Goal: Task Accomplishment & Management: Use online tool/utility

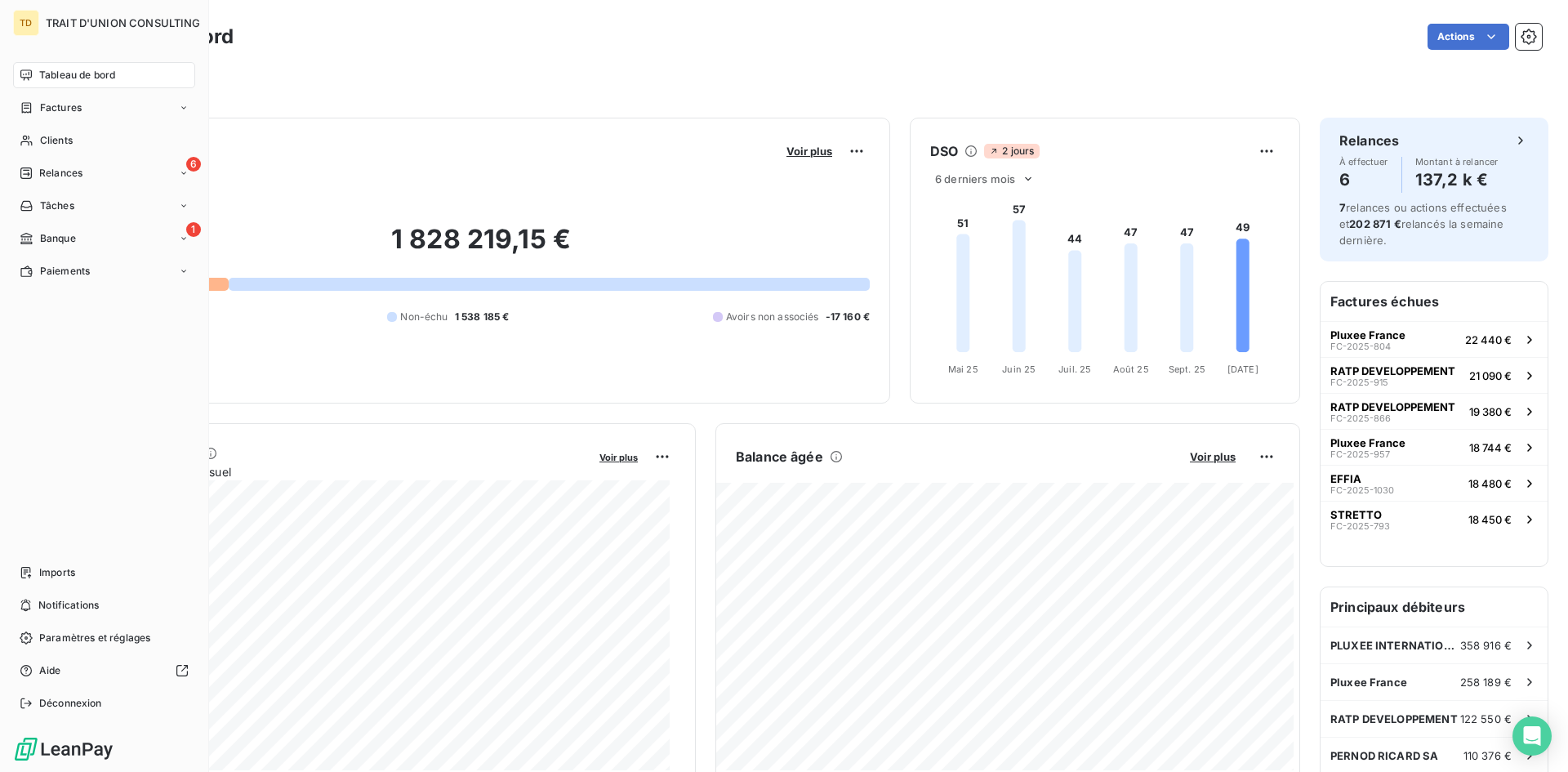
click at [31, 78] on icon at bounding box center [26, 74] width 12 height 11
click at [60, 96] on div "Factures" at bounding box center [105, 108] width 182 height 26
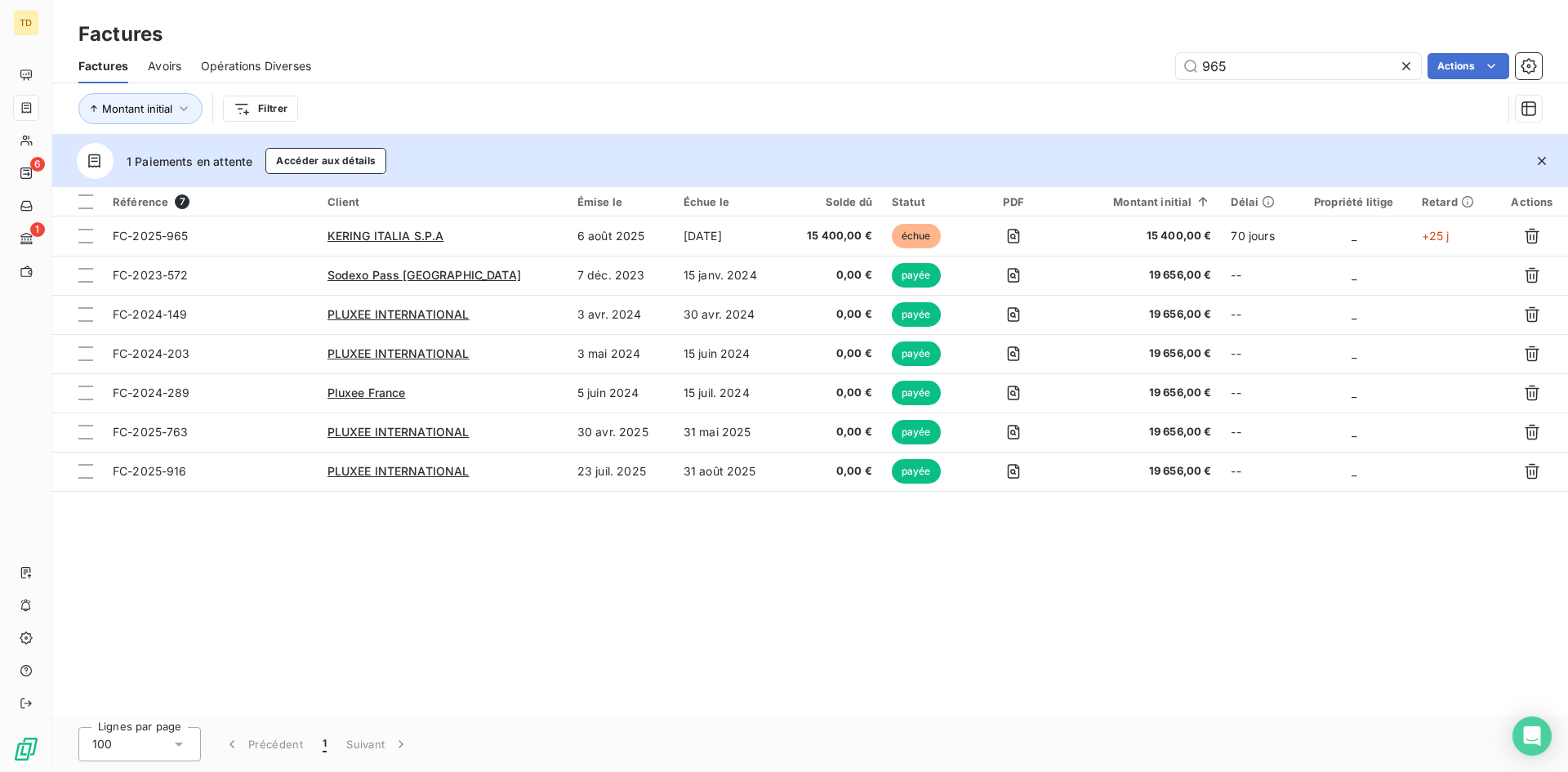
drag, startPoint x: 1292, startPoint y: 63, endPoint x: 1050, endPoint y: 74, distance: 242.2
click at [1050, 74] on div "965 Actions" at bounding box center [935, 65] width 1211 height 26
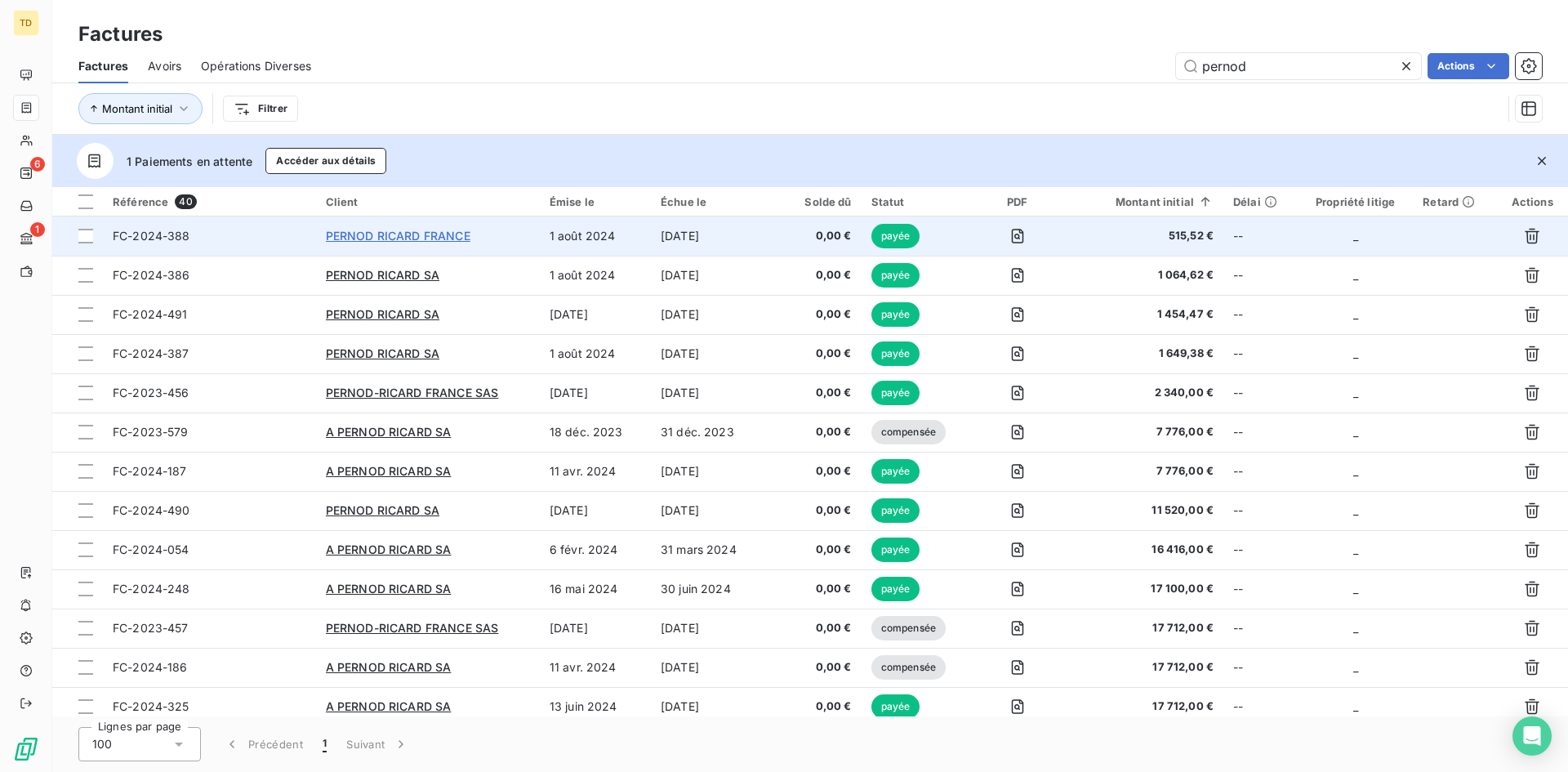
type input "pernod"
click at [343, 235] on span "PERNOD RICARD FRANCE" at bounding box center [398, 235] width 145 height 13
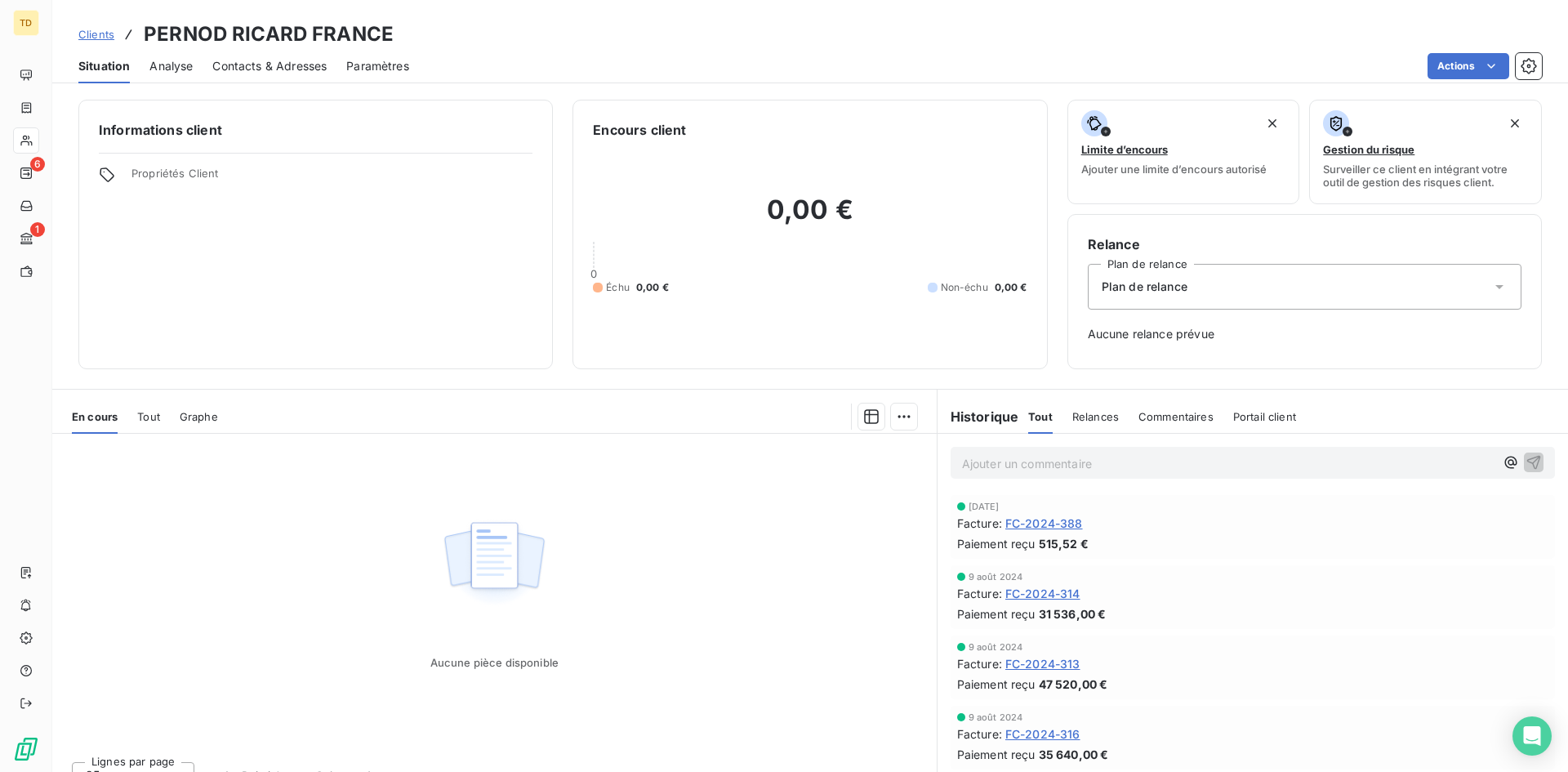
click at [84, 35] on span "Clients" at bounding box center [96, 35] width 36 height 13
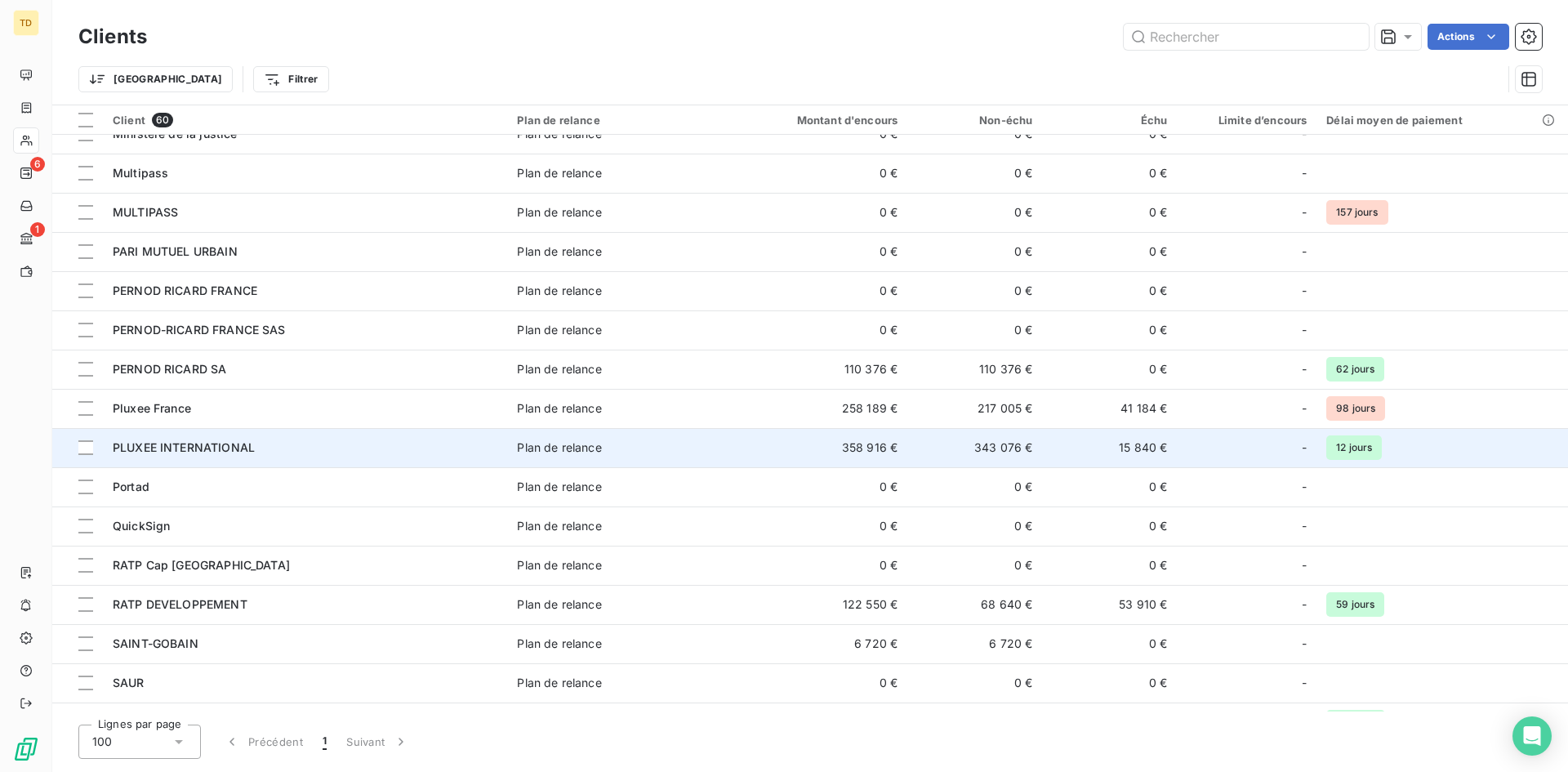
scroll to position [959, 0]
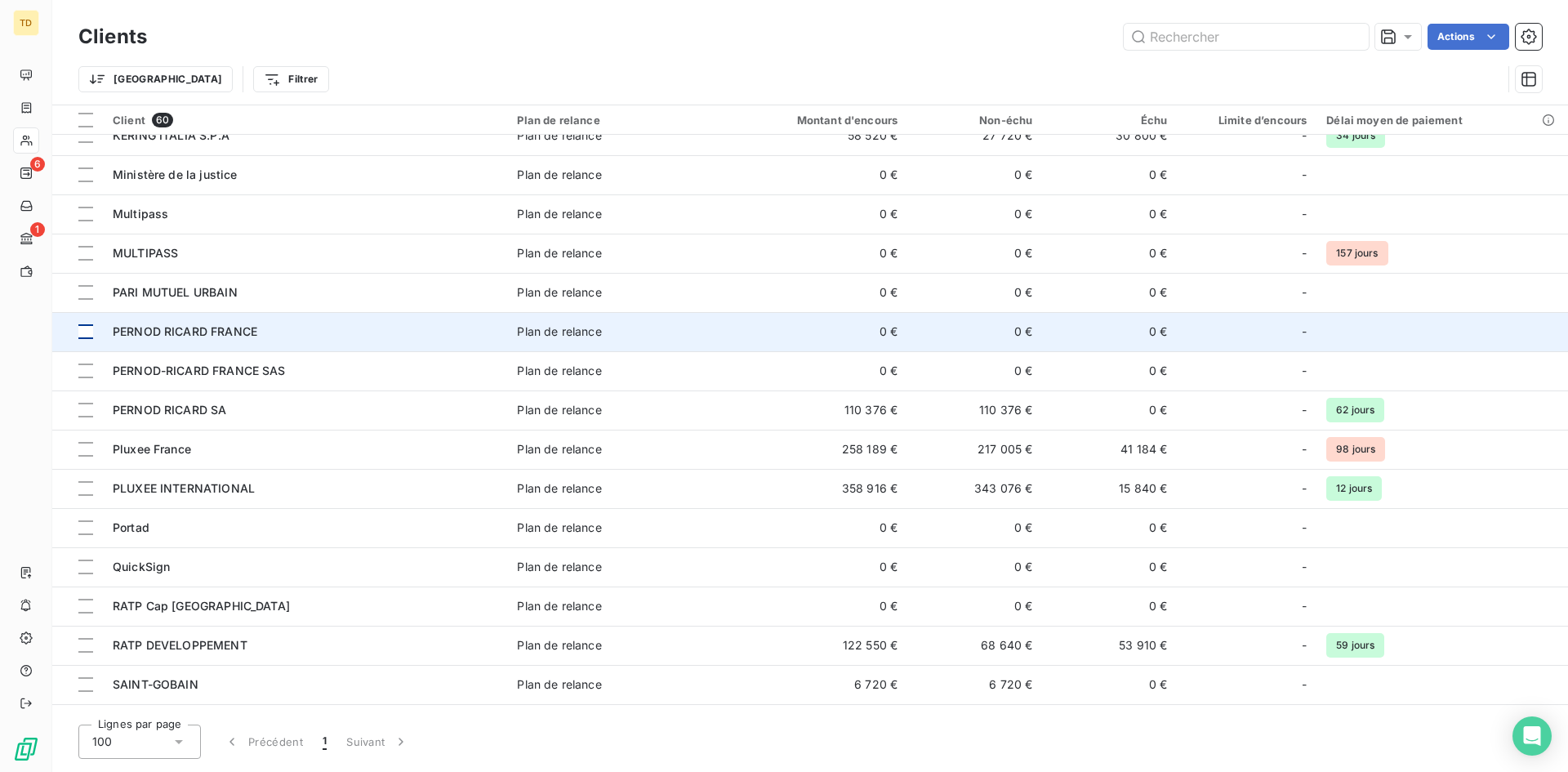
click at [80, 334] on div at bounding box center [85, 331] width 14 height 14
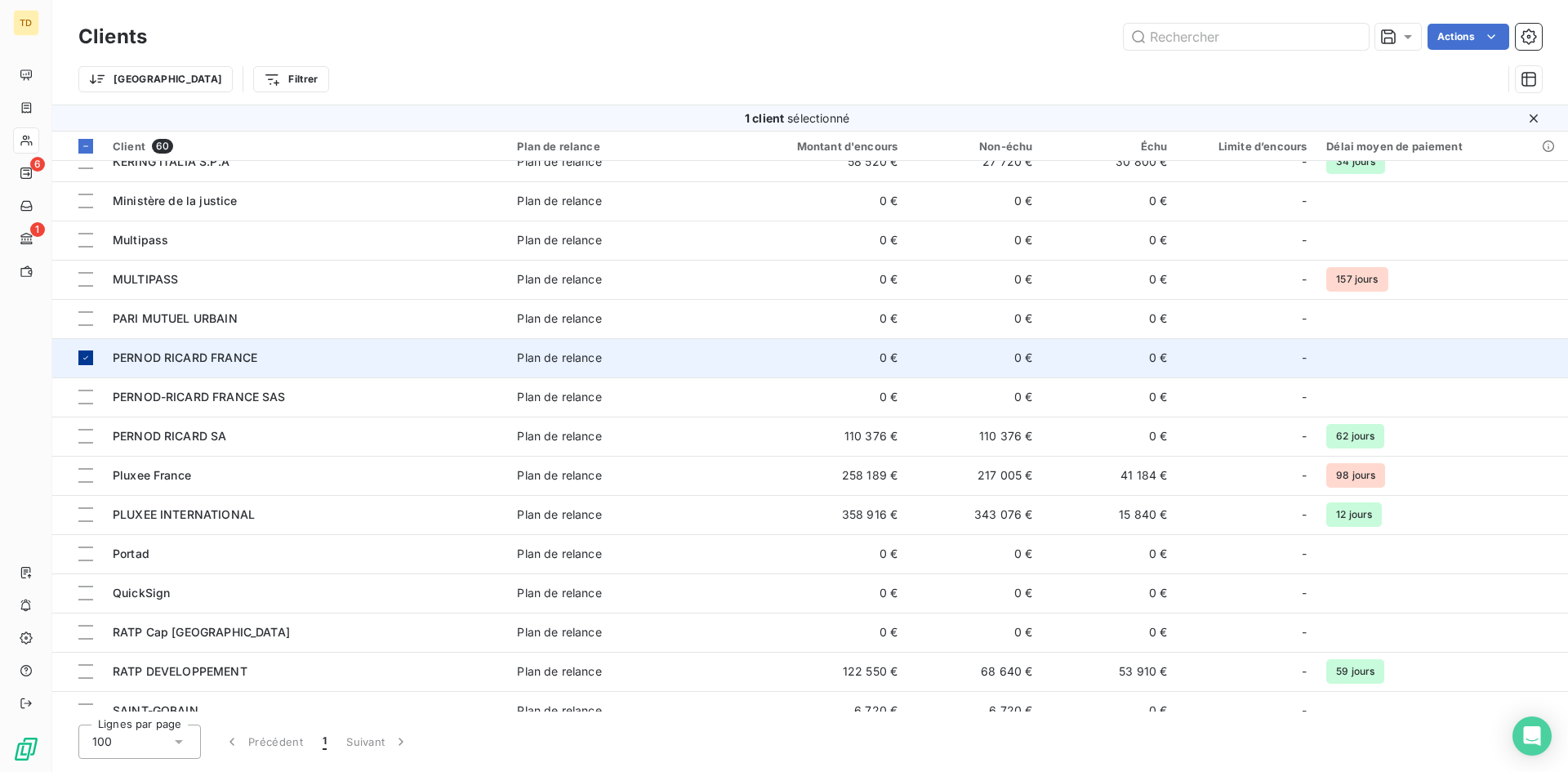
click at [84, 358] on icon at bounding box center [85, 357] width 10 height 10
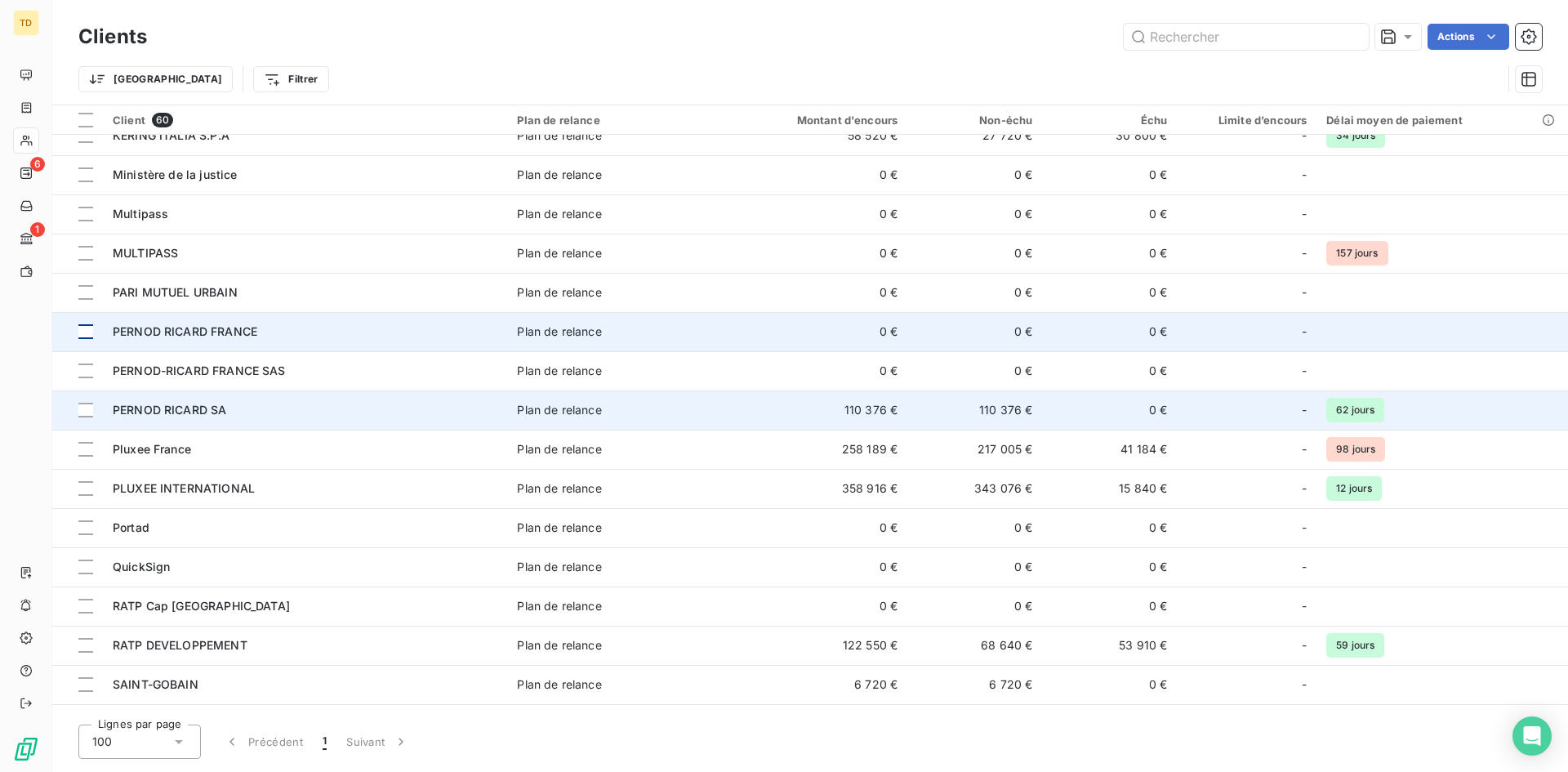
click at [374, 411] on div "PERNOD RICARD SA" at bounding box center [304, 409] width 385 height 16
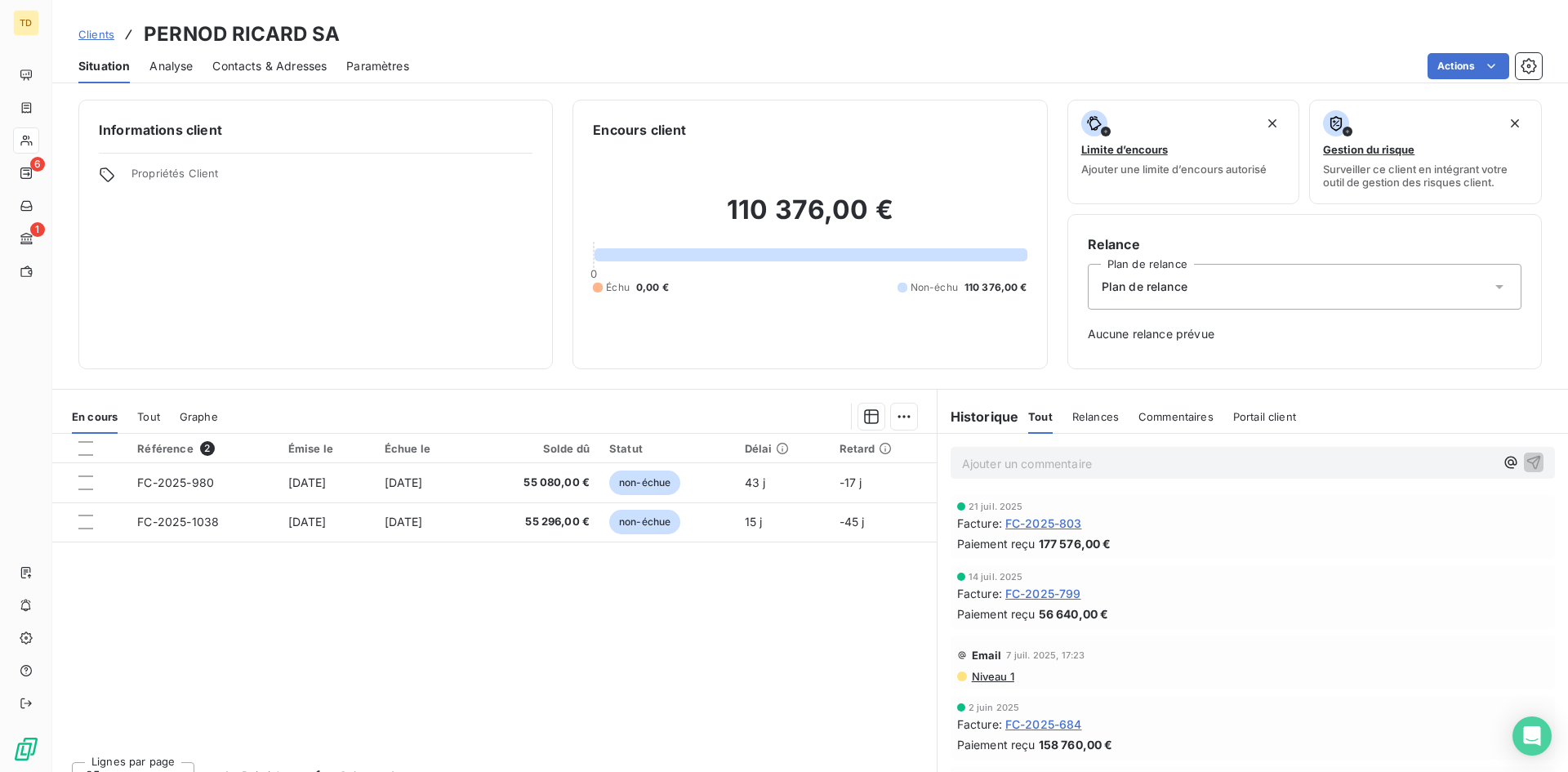
click at [151, 422] on span "Tout" at bounding box center [149, 417] width 23 height 13
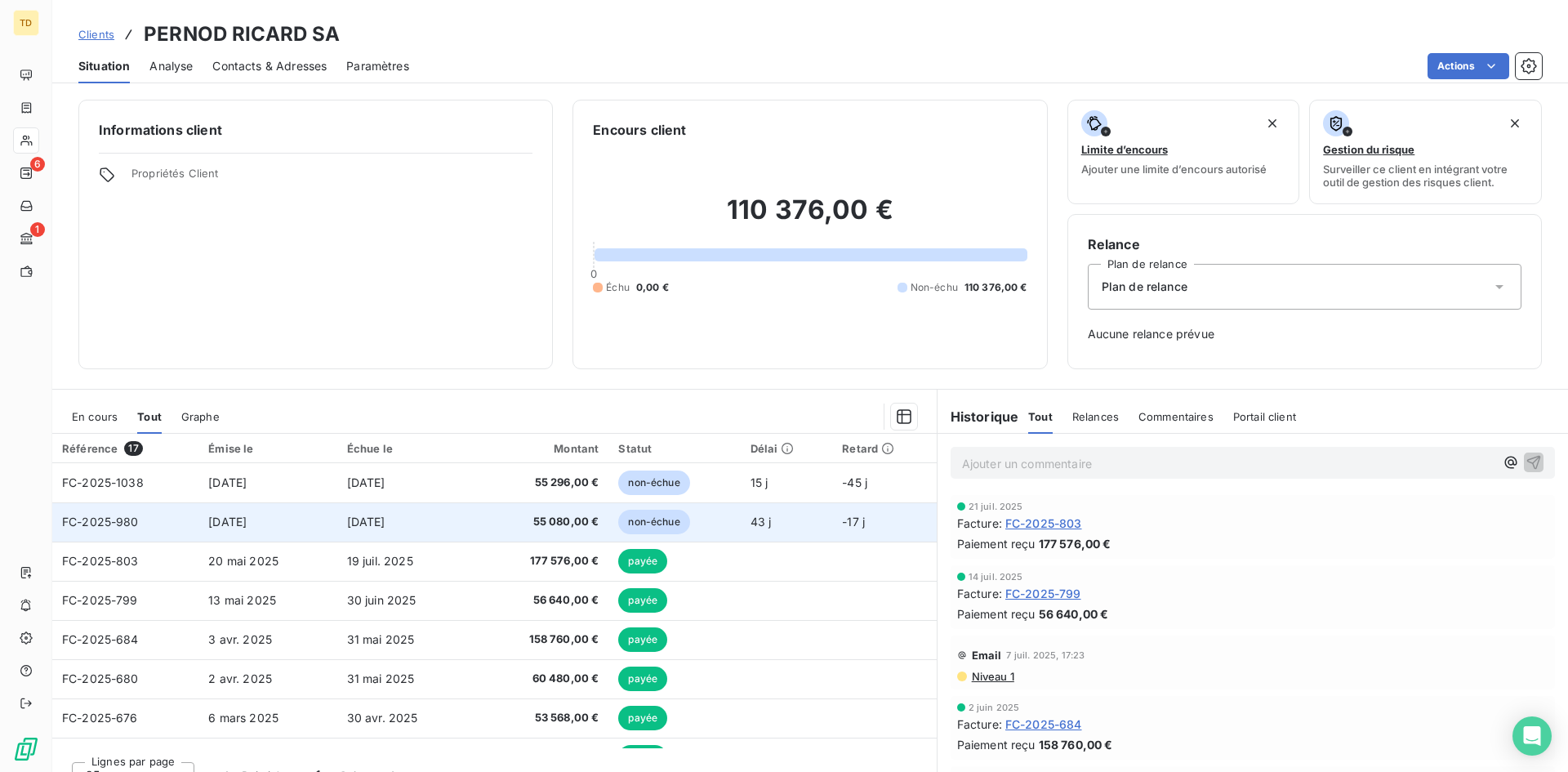
click at [304, 524] on td "[DATE]" at bounding box center [268, 521] width 138 height 39
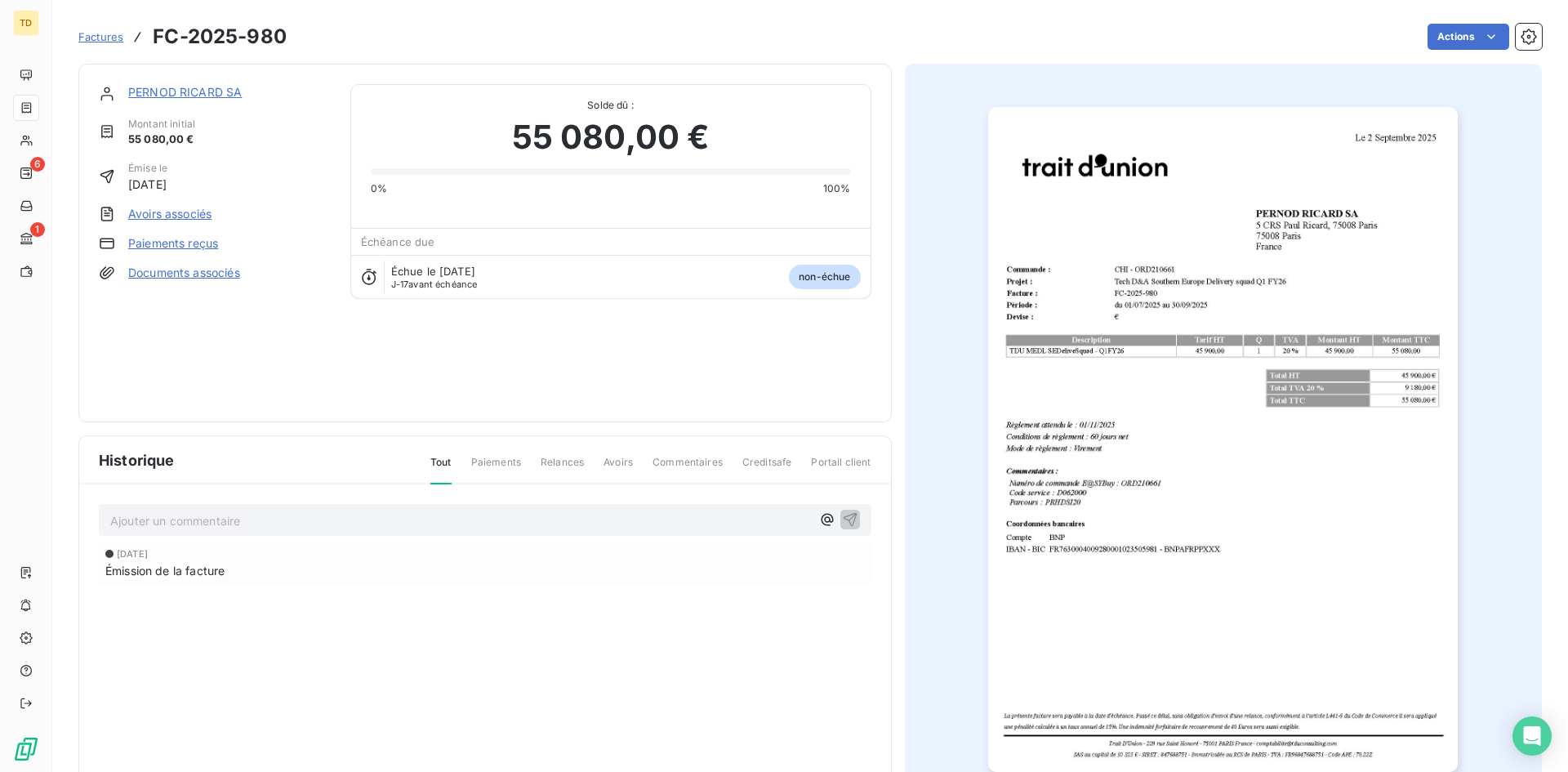
click at [104, 40] on span "Factures" at bounding box center [101, 36] width 45 height 13
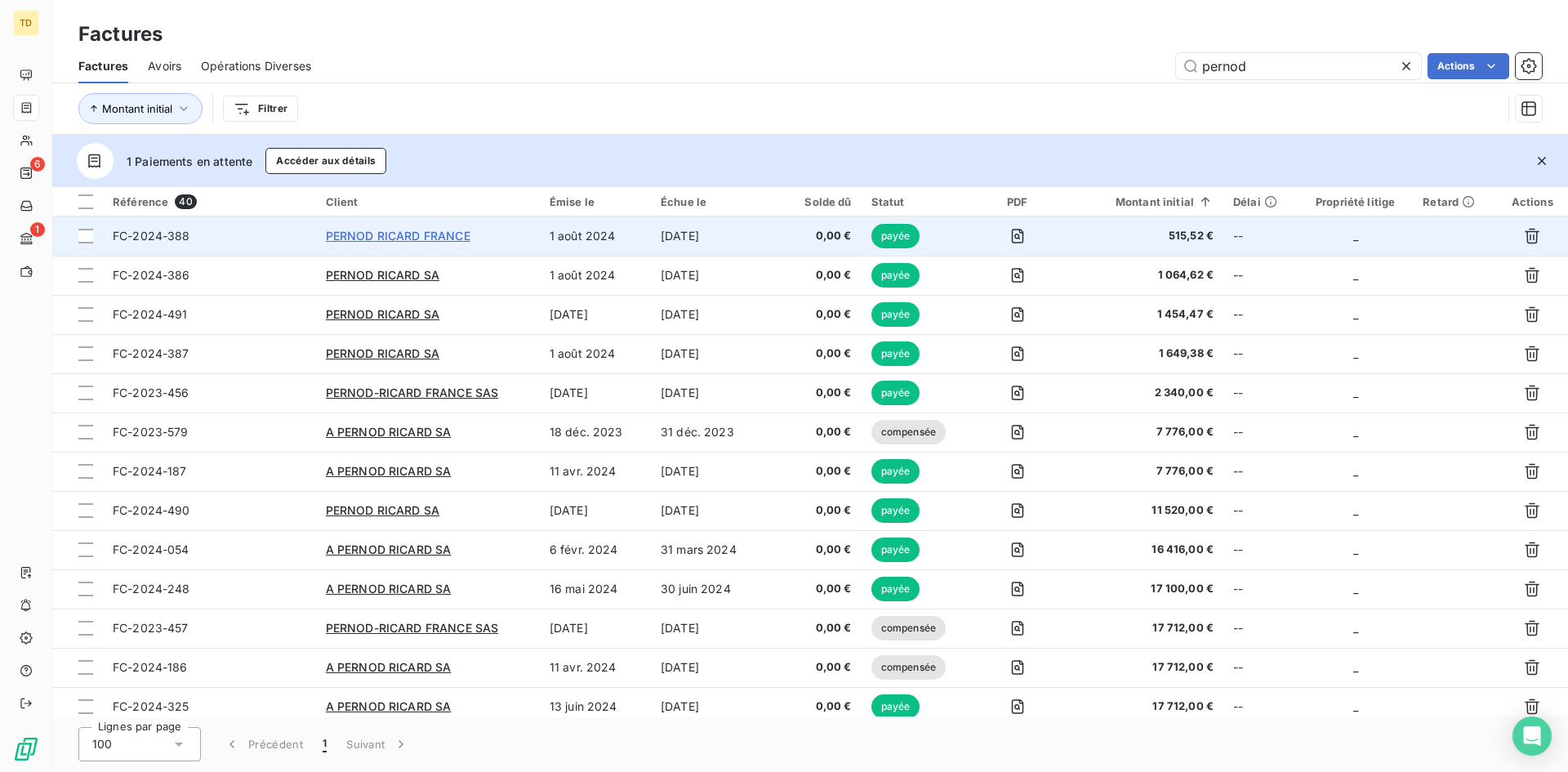
click at [389, 232] on span "PERNOD RICARD FRANCE" at bounding box center [398, 235] width 145 height 13
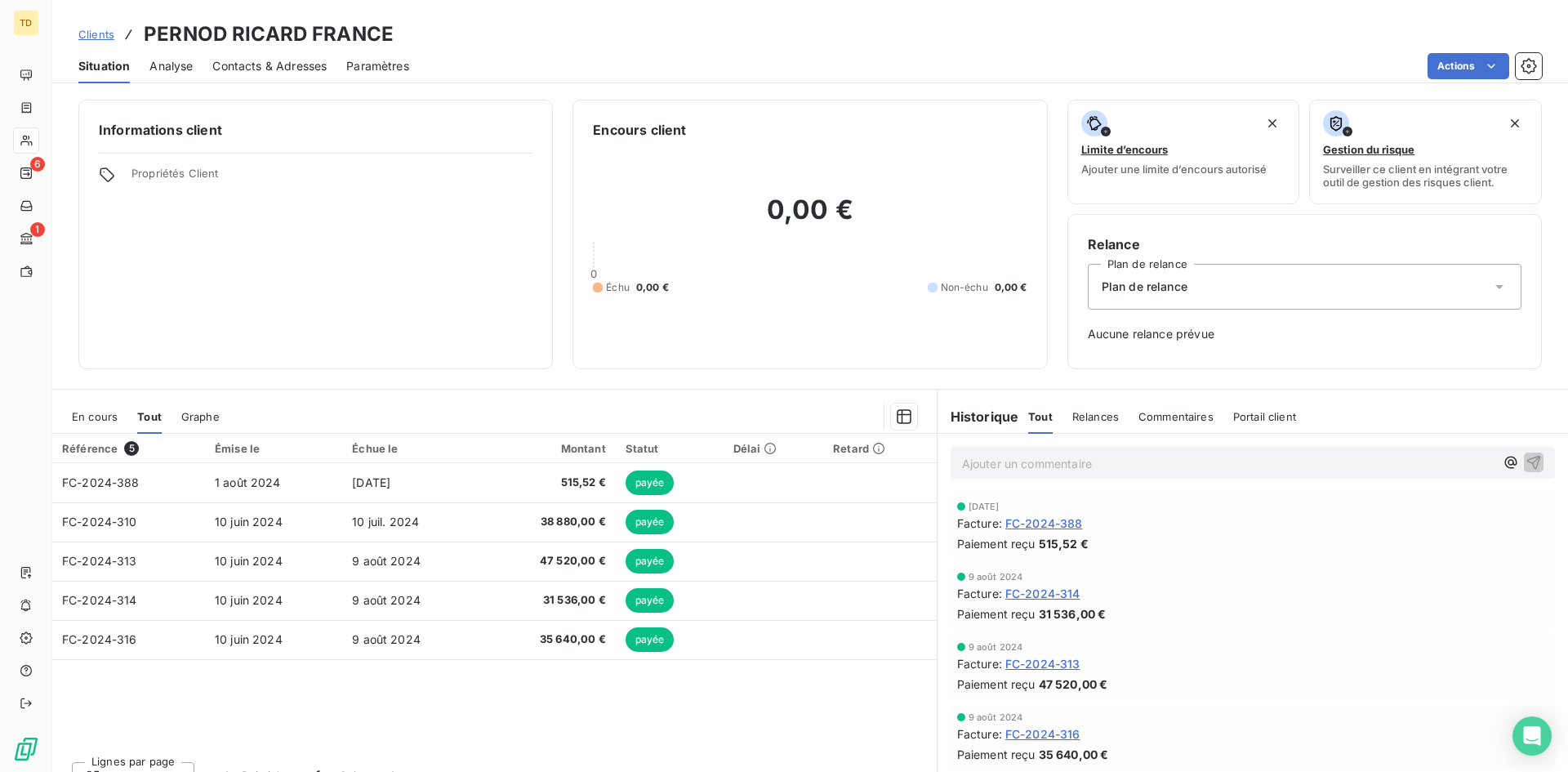
click at [92, 422] on span "En cours" at bounding box center [95, 417] width 46 height 13
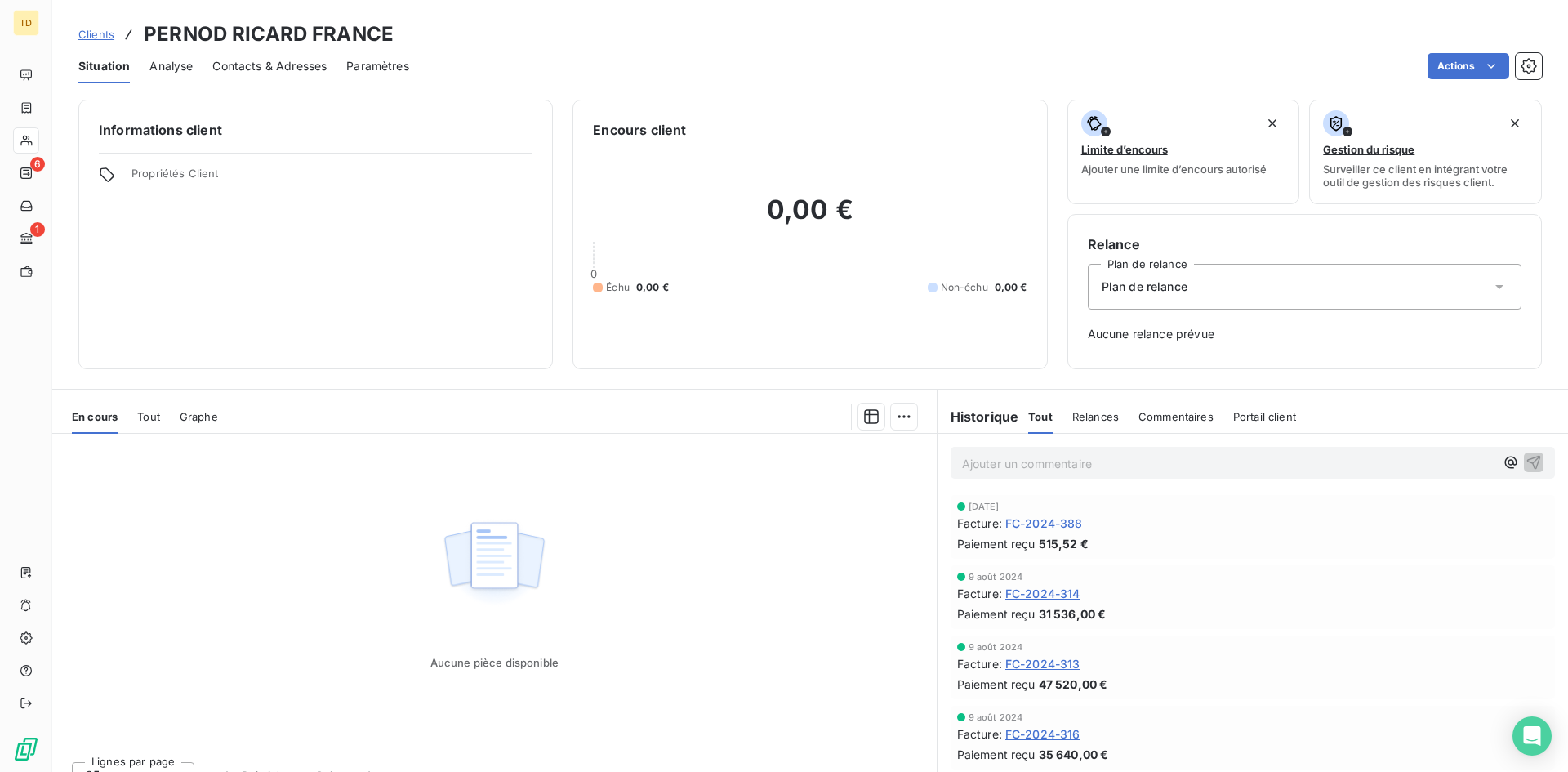
click at [93, 28] on span "Clients" at bounding box center [96, 35] width 36 height 13
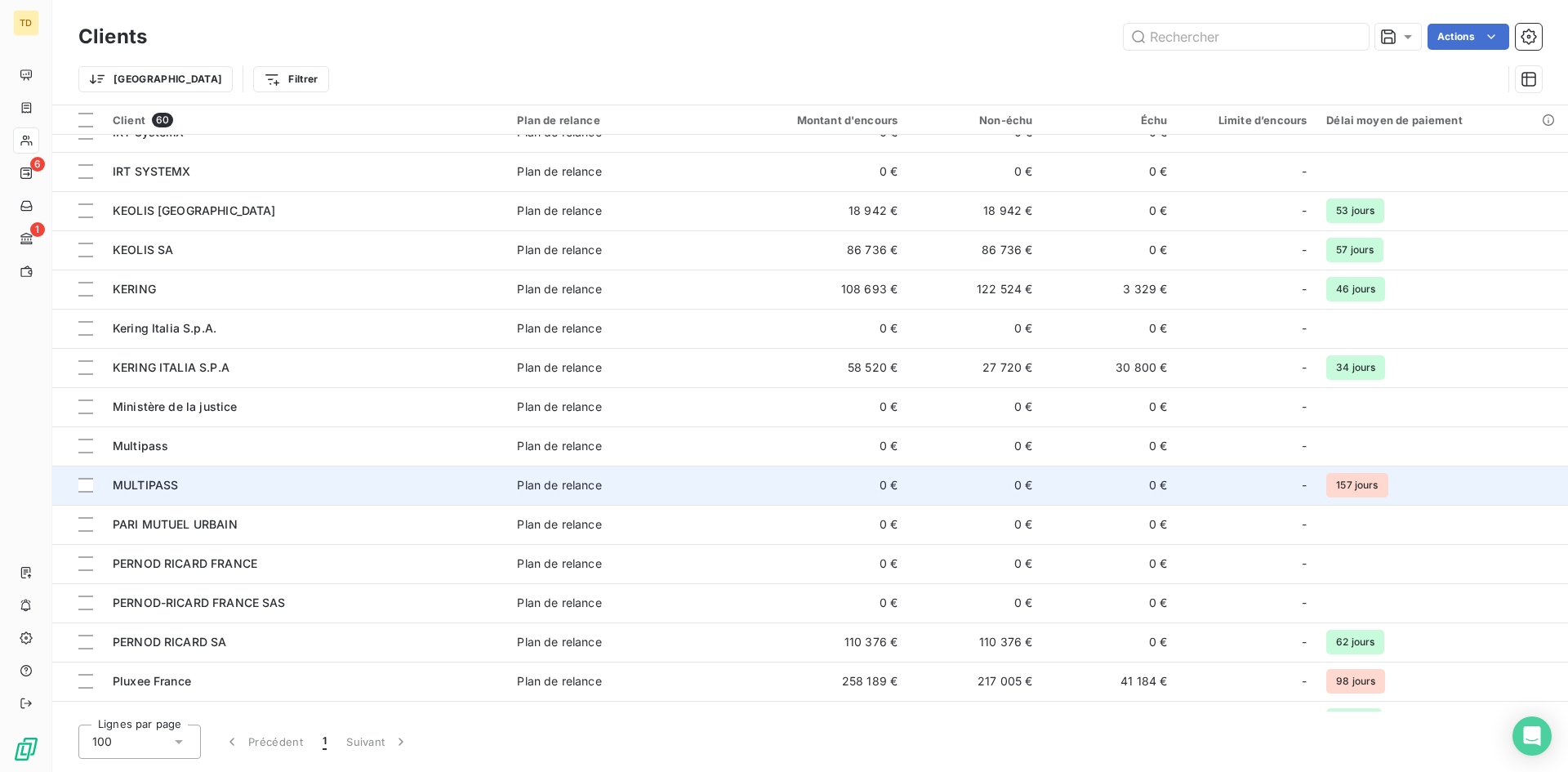
scroll to position [736, 0]
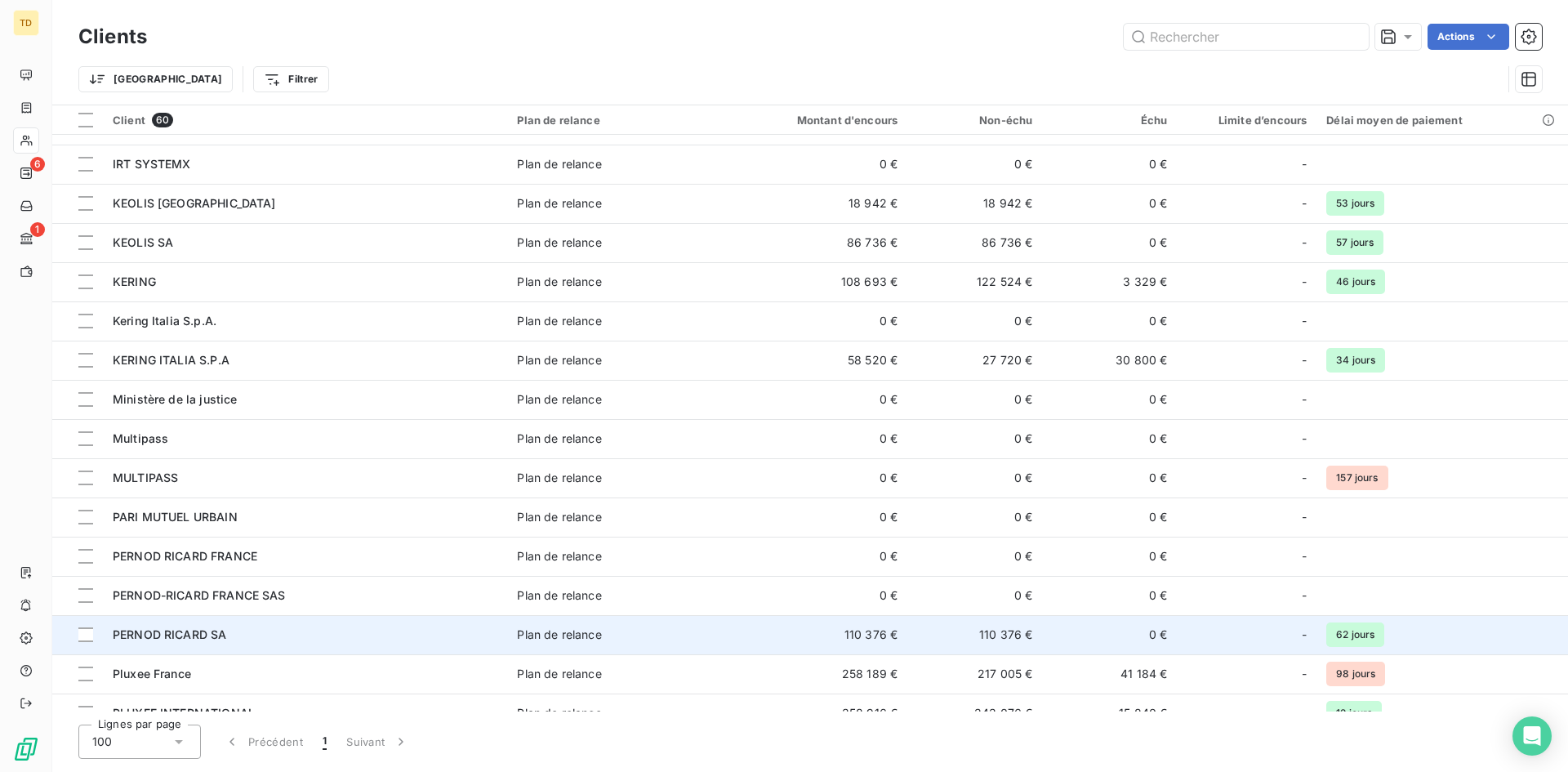
click at [192, 628] on span "PERNOD RICARD SA" at bounding box center [169, 634] width 113 height 13
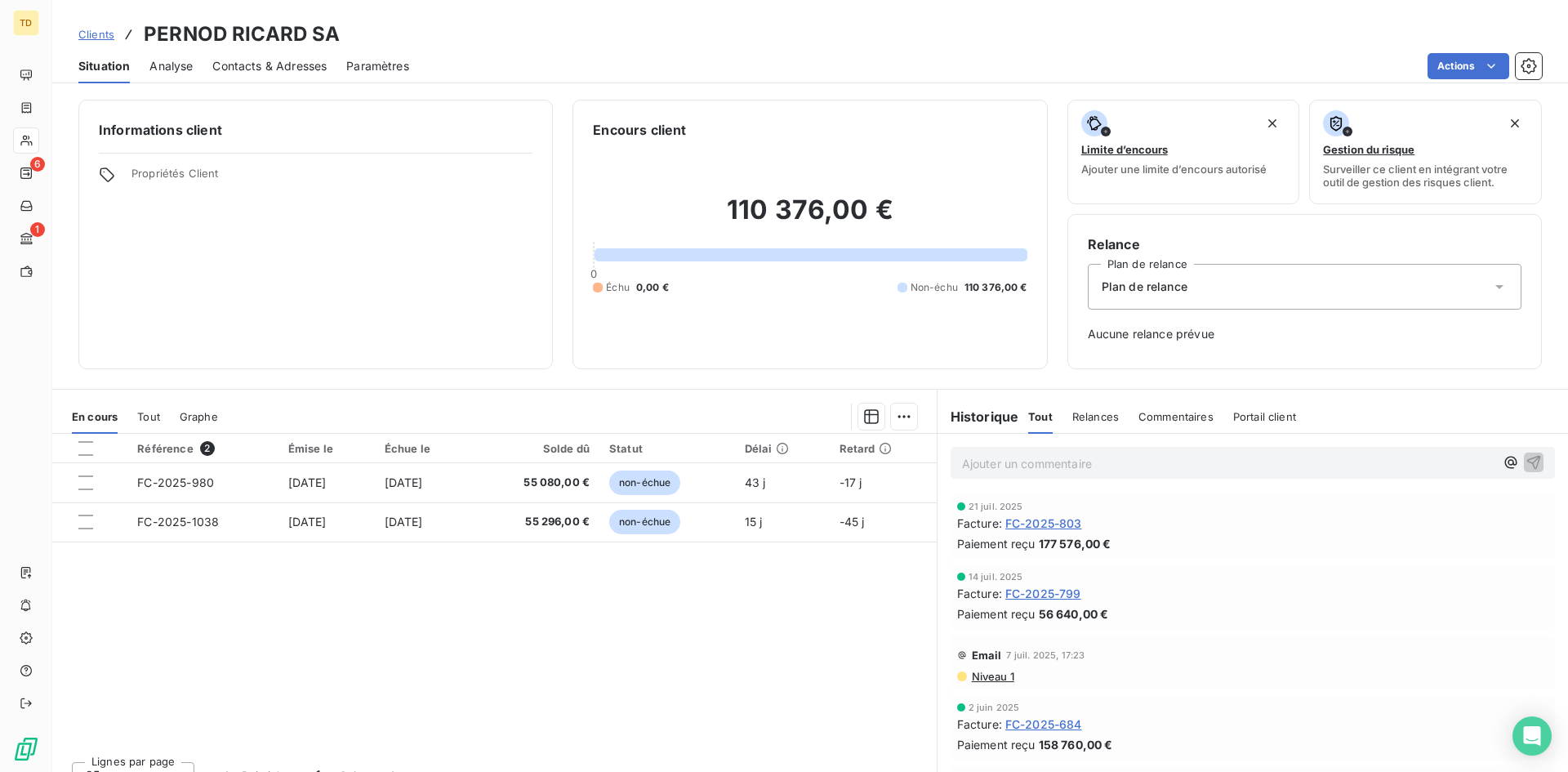
click at [142, 418] on span "Tout" at bounding box center [149, 417] width 23 height 13
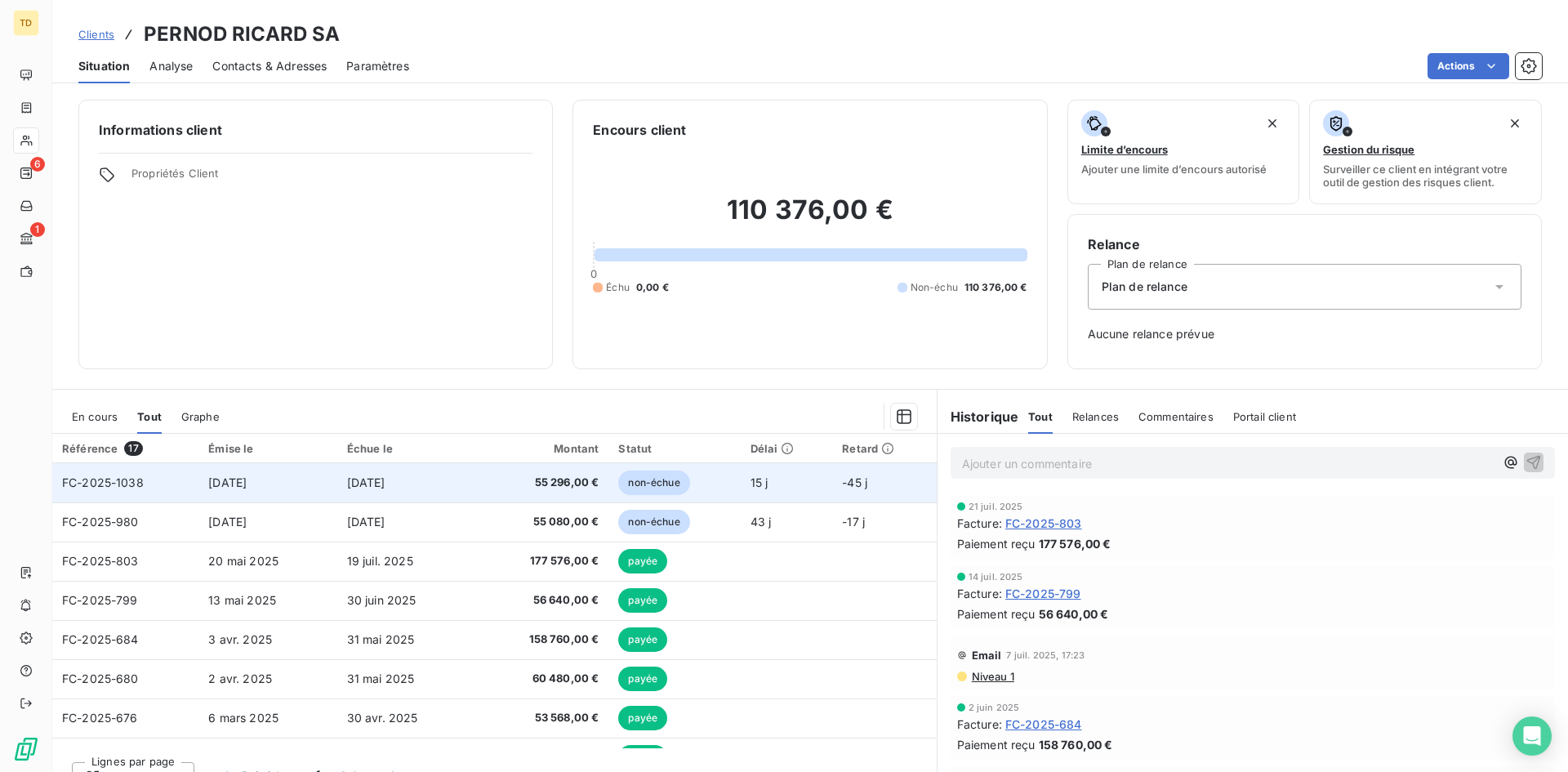
click at [211, 486] on span "[DATE]" at bounding box center [228, 482] width 38 height 13
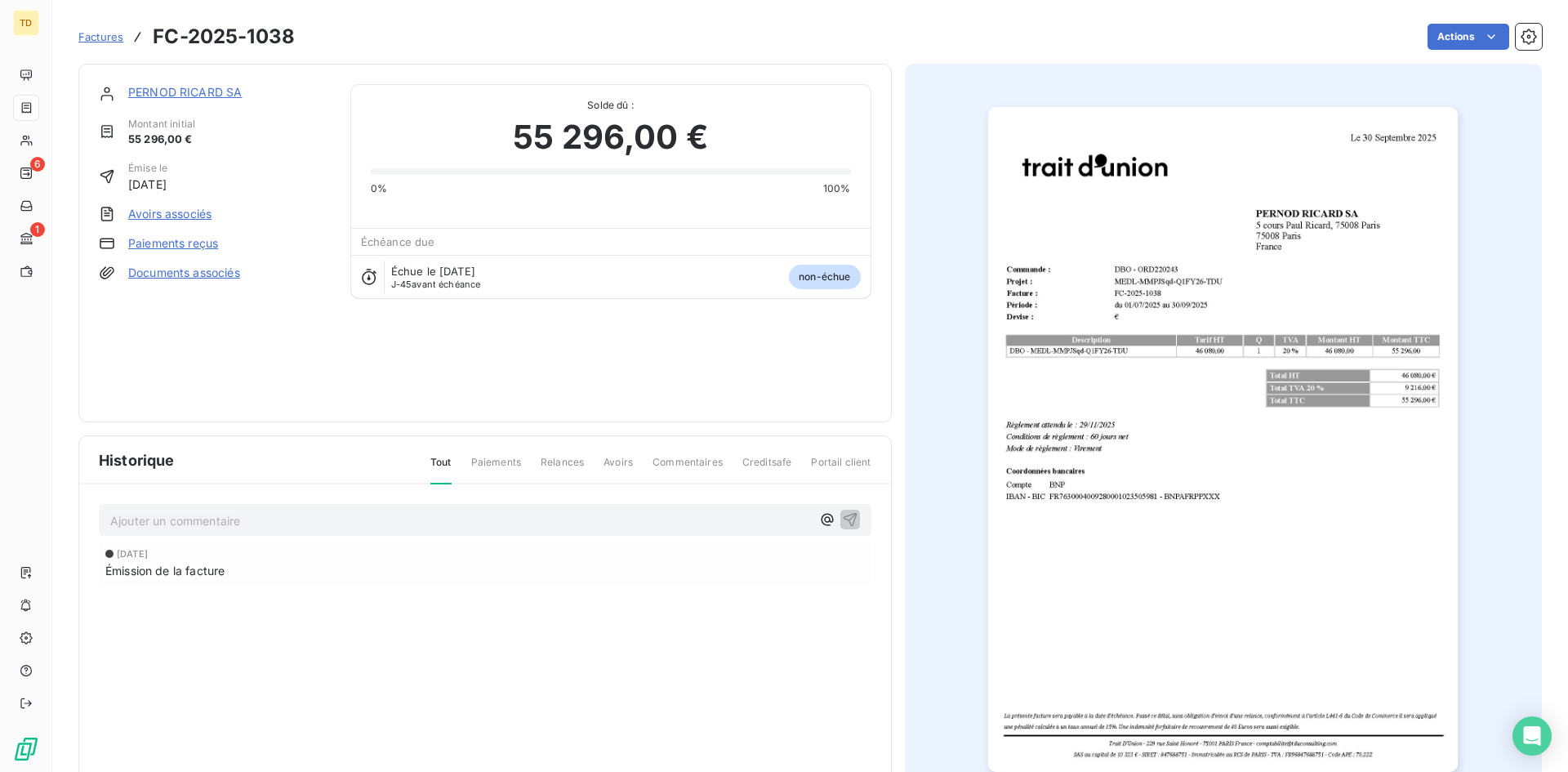
click at [1206, 381] on img "button" at bounding box center [1222, 439] width 470 height 664
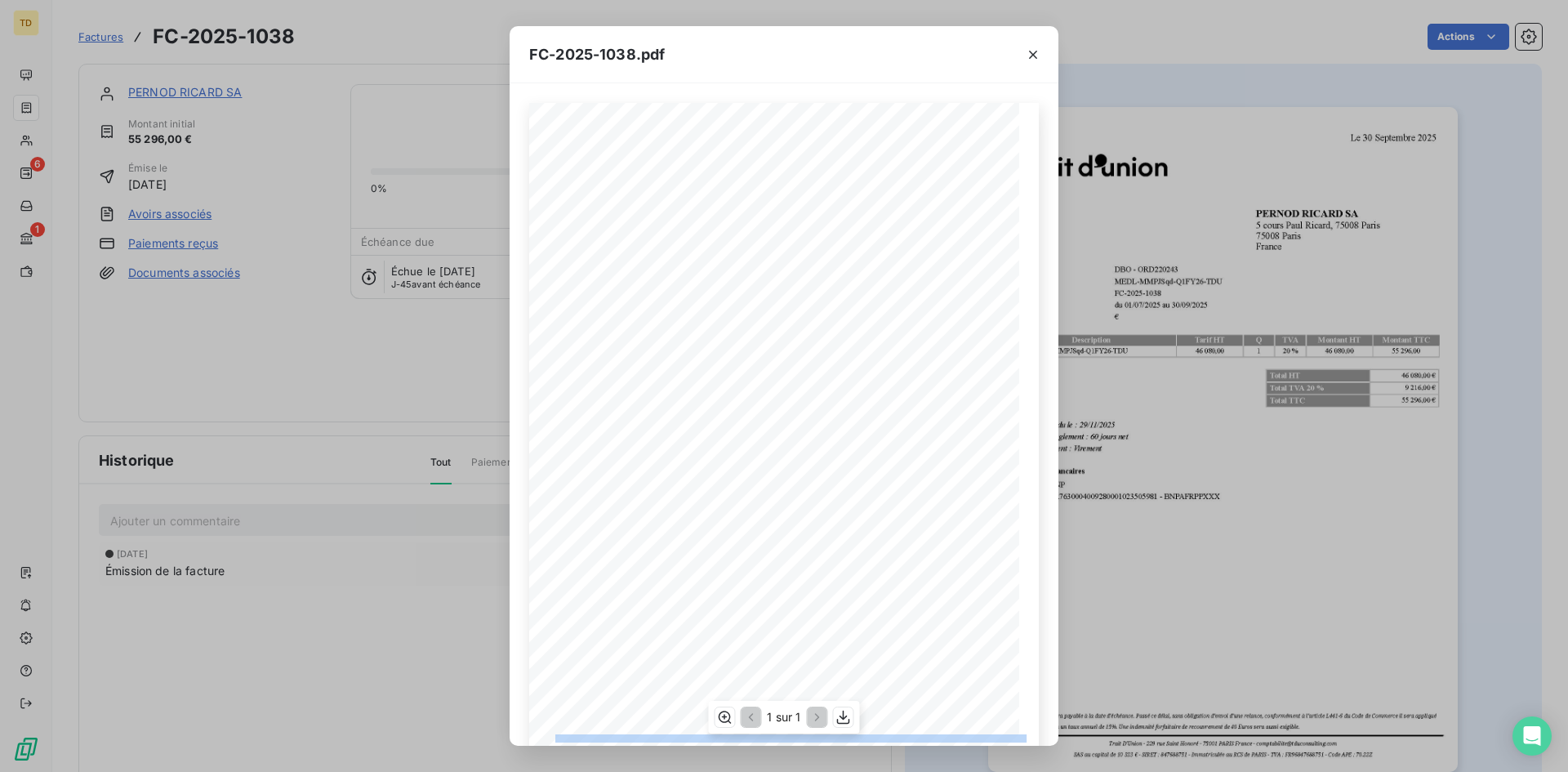
click at [897, 162] on div "La présente facture sera payable à la date d'échéance. Passé ce délai, sans obl…" at bounding box center [784, 449] width 510 height 693
click at [730, 719] on icon "button" at bounding box center [724, 716] width 16 height 16
drag, startPoint x: 988, startPoint y: 50, endPoint x: 1006, endPoint y: 72, distance: 28.4
click at [988, 52] on div "FC-2025-1038.pdf" at bounding box center [784, 55] width 549 height 58
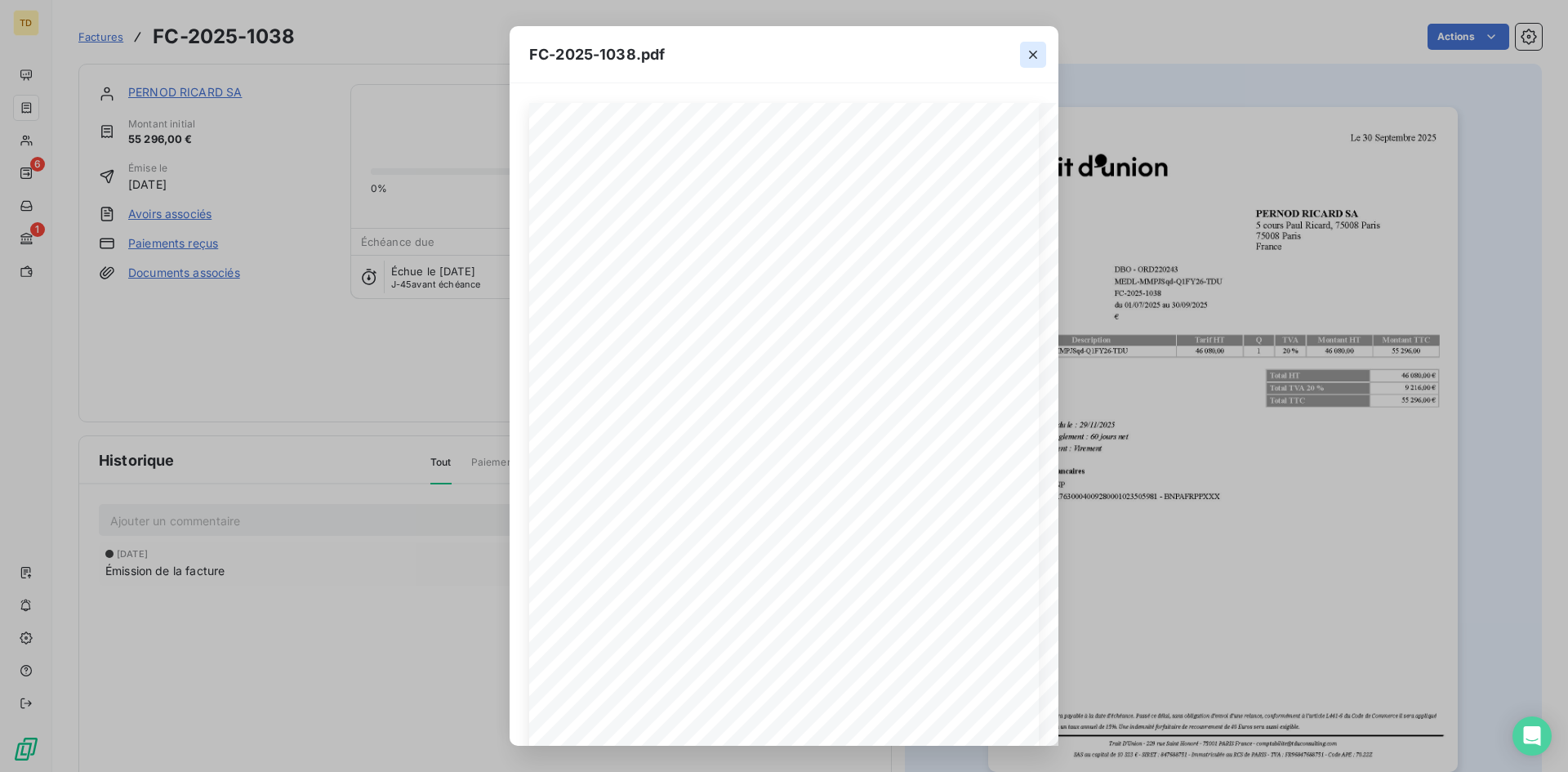
click at [1041, 57] on icon "button" at bounding box center [1032, 54] width 16 height 16
